Goal: Check status

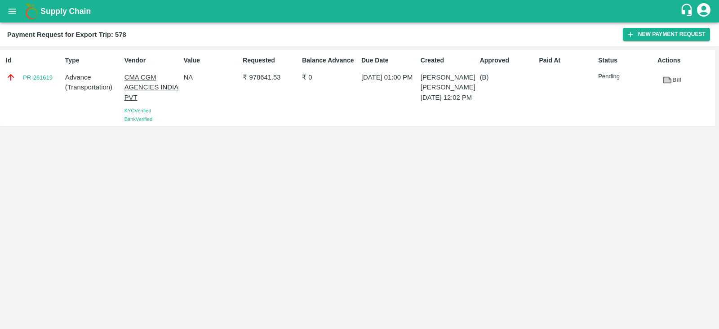
click at [527, 117] on div "Approved (B)" at bounding box center [506, 87] width 59 height 71
